Goal: Task Accomplishment & Management: Manage account settings

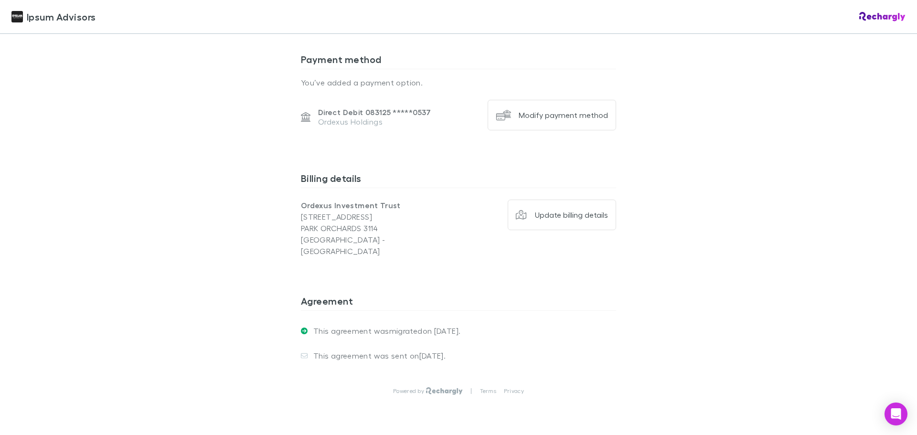
scroll to position [1158, 0]
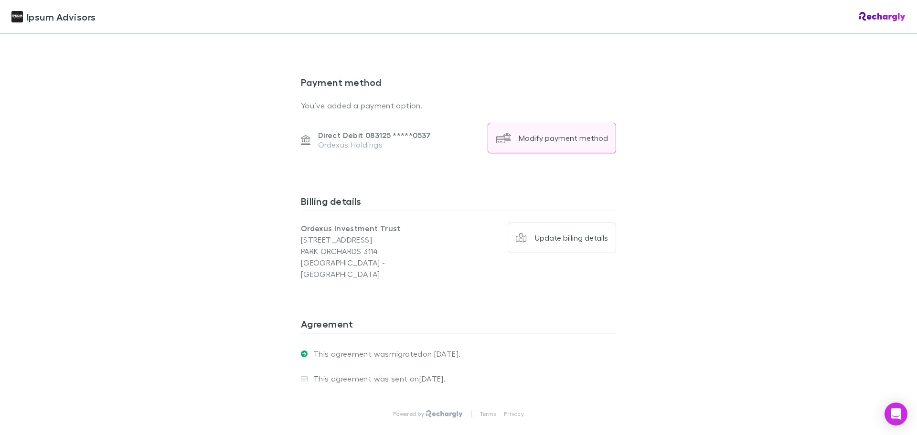
click at [535, 138] on div "Modify payment method" at bounding box center [563, 138] width 89 height 10
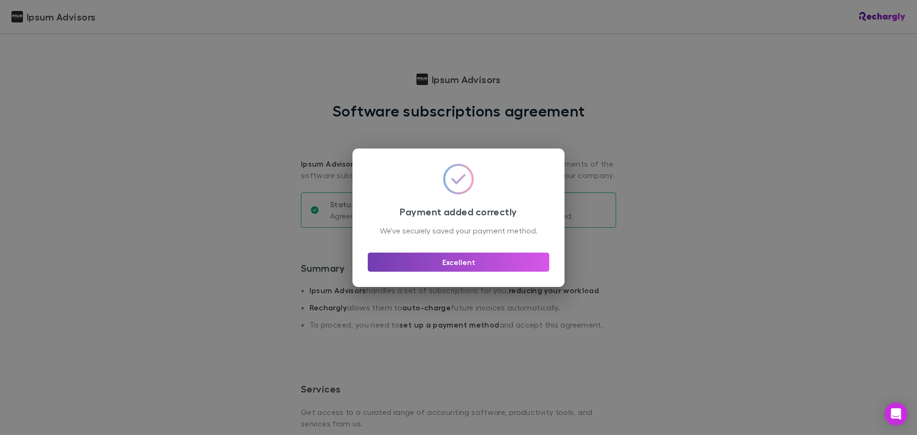
click at [461, 265] on button "Excellent" at bounding box center [458, 262] width 181 height 19
